Goal: Task Accomplishment & Management: Use online tool/utility

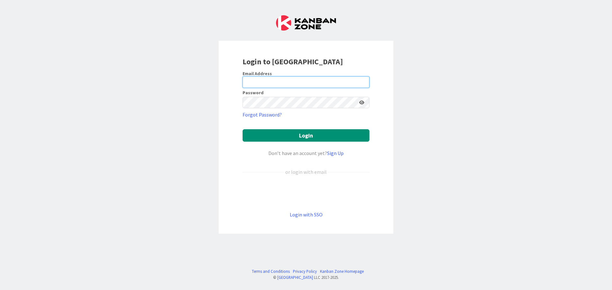
click at [312, 81] on input "email" at bounding box center [305, 81] width 127 height 11
type input "l"
type input "e"
click at [313, 81] on input "[PERSON_NAME]" at bounding box center [305, 81] width 127 height 11
type input "[PERSON_NAME][EMAIL_ADDRESS][DOMAIN_NAME]"
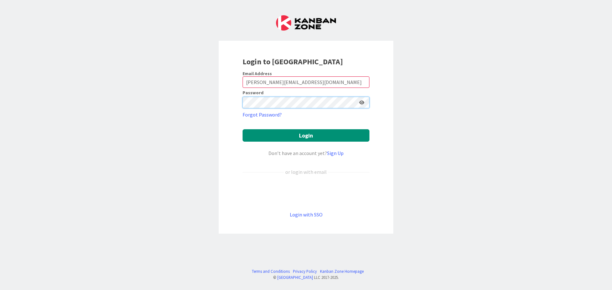
click at [242, 129] on button "Login" at bounding box center [305, 135] width 127 height 12
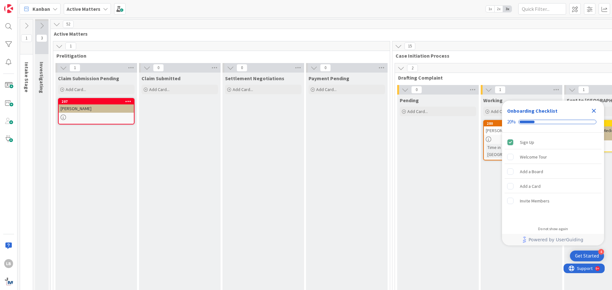
click at [490, 8] on span "1x" at bounding box center [489, 9] width 9 height 6
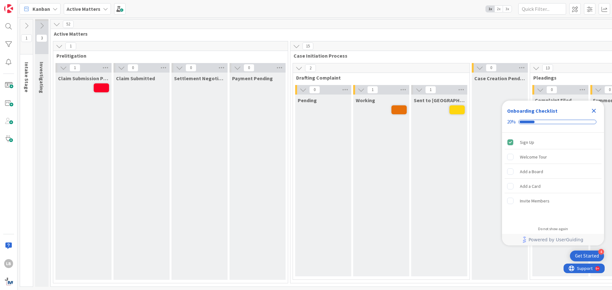
click at [593, 108] on icon "Close Checklist" at bounding box center [594, 111] width 8 height 8
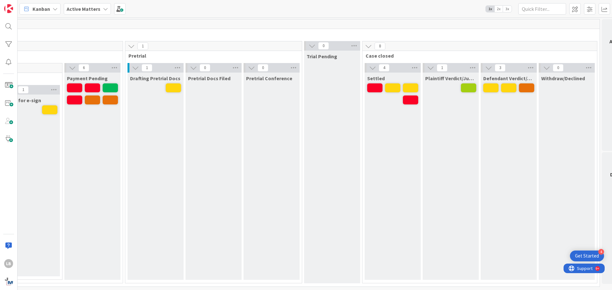
scroll to position [0, 1331]
